Goal: Information Seeking & Learning: Learn about a topic

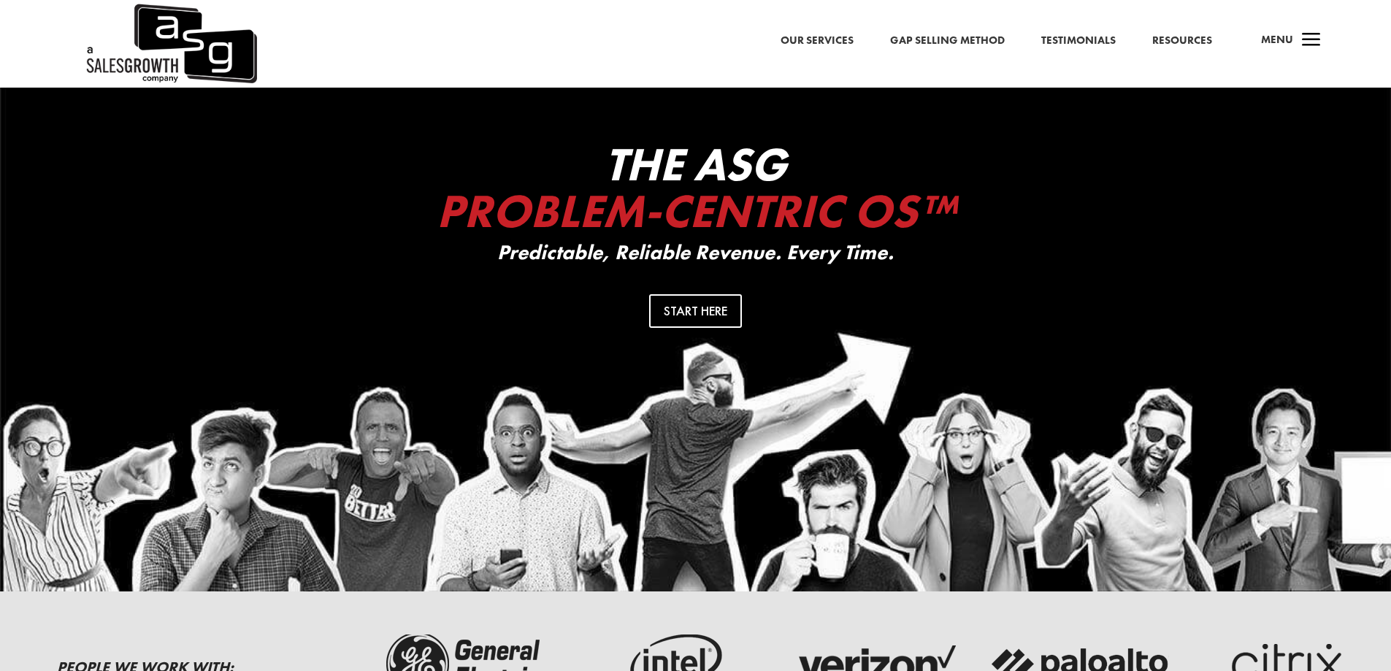
click at [1288, 47] on span "Menu" at bounding box center [1277, 39] width 32 height 15
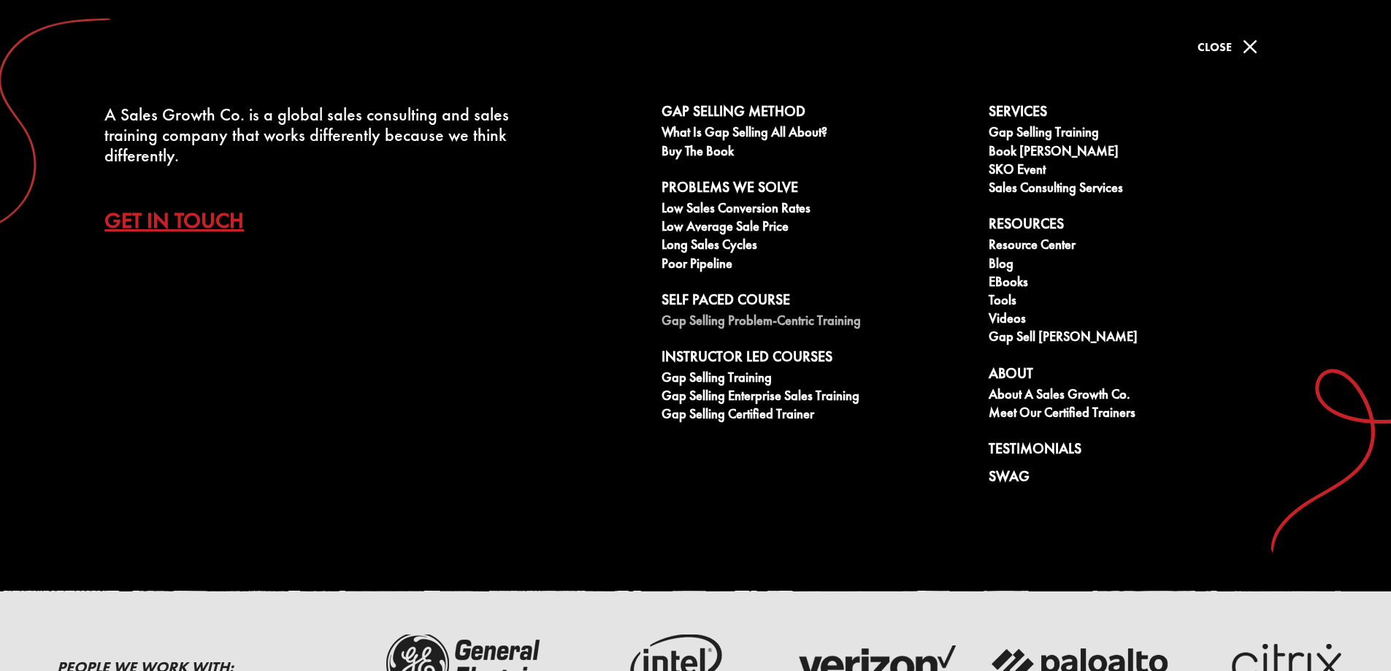
click at [848, 317] on link "Gap Selling Problem-Centric Training" at bounding box center [817, 322] width 311 height 18
